Goal: Information Seeking & Learning: Find specific page/section

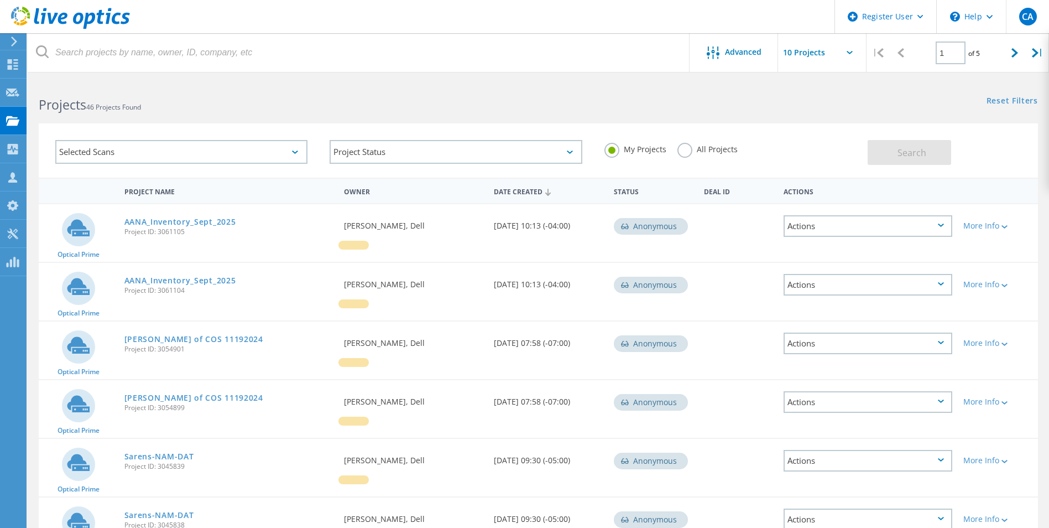
click at [91, 31] on div at bounding box center [65, 16] width 130 height 33
click at [94, 15] on use at bounding box center [70, 18] width 119 height 22
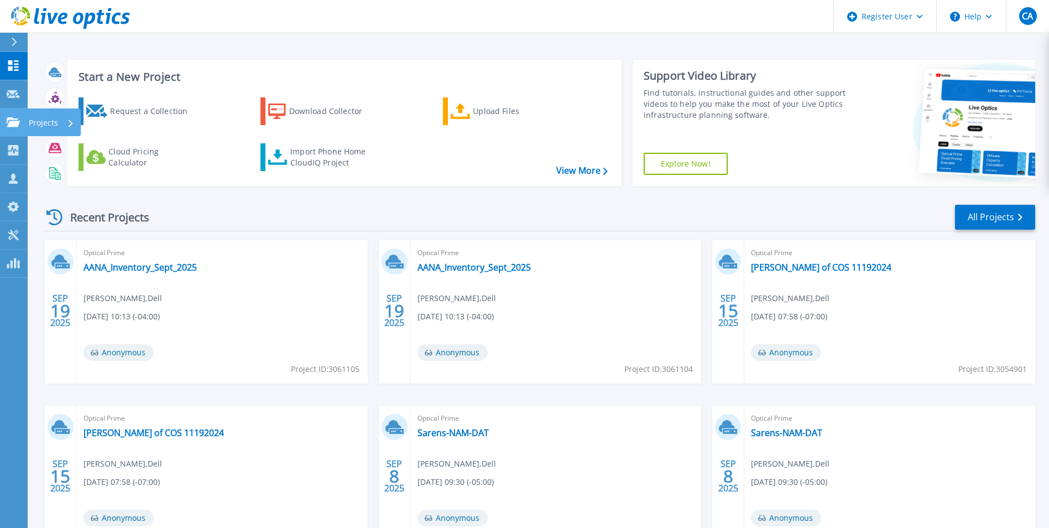
click at [8, 123] on icon at bounding box center [13, 121] width 13 height 9
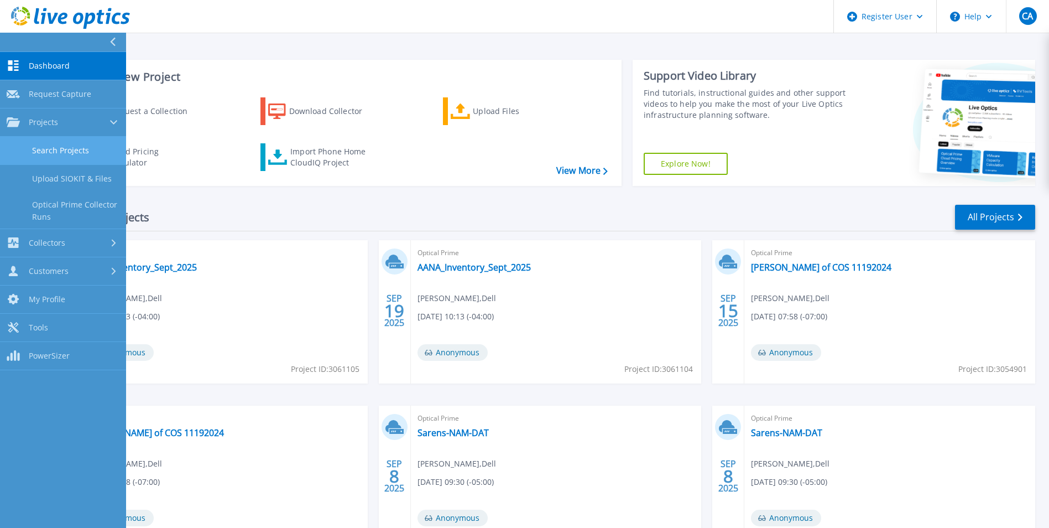
click at [59, 158] on link "Search Projects" at bounding box center [63, 151] width 126 height 28
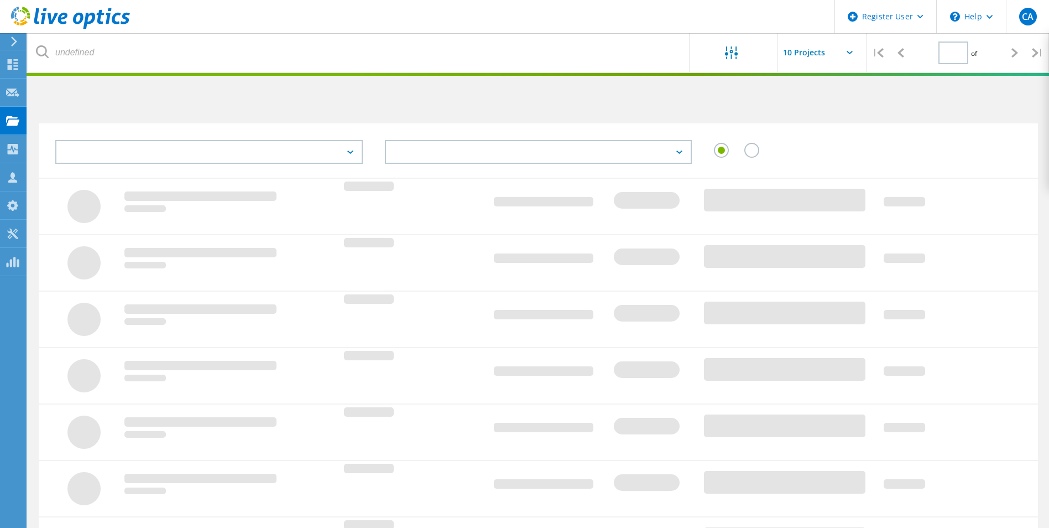
type input "1"
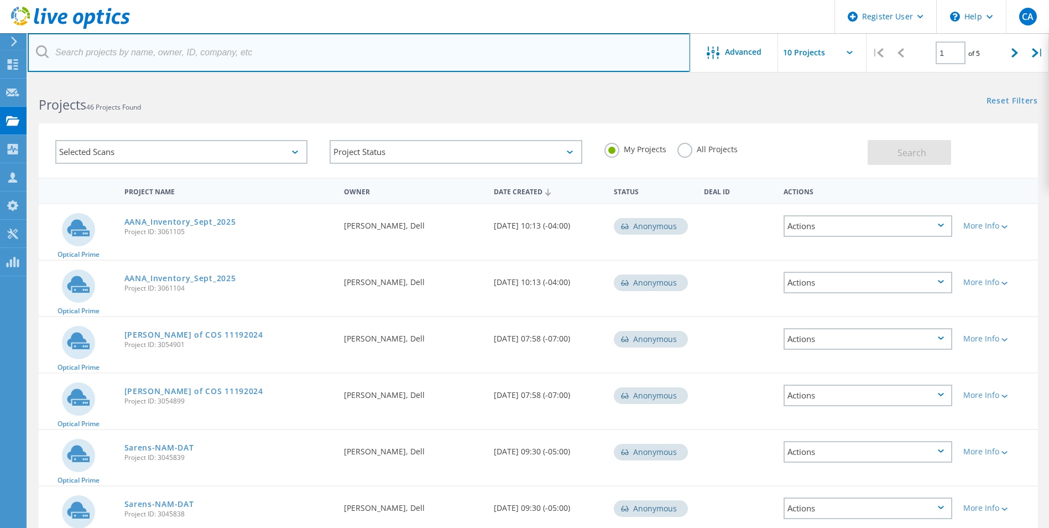
click at [238, 57] on input "text" at bounding box center [359, 52] width 663 height 39
paste input "sam.mckay@centricsoftware.com"
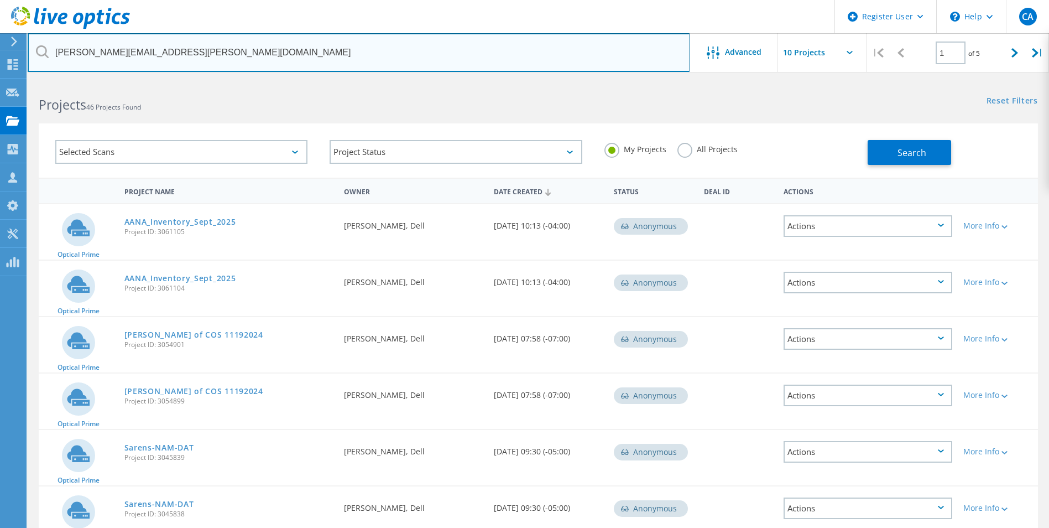
type input "sam.mckay@centricsoftware.com"
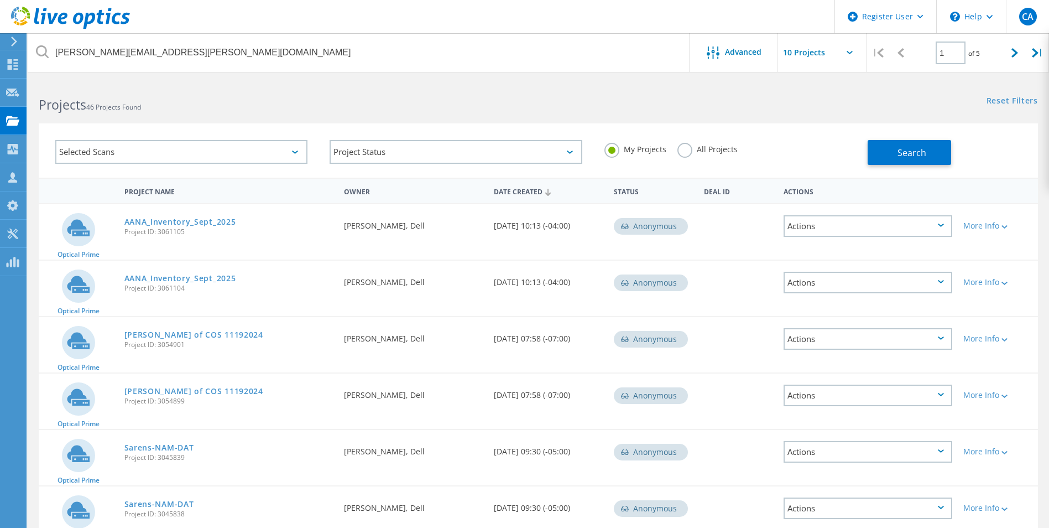
click at [689, 157] on div "All Projects" at bounding box center [708, 151] width 60 height 16
click at [689, 153] on label "All Projects" at bounding box center [708, 148] width 60 height 11
click at [0, 0] on input "All Projects" at bounding box center [0, 0] width 0 height 0
click at [869, 151] on button "Search" at bounding box center [910, 152] width 84 height 25
